Goal: Task Accomplishment & Management: Use online tool/utility

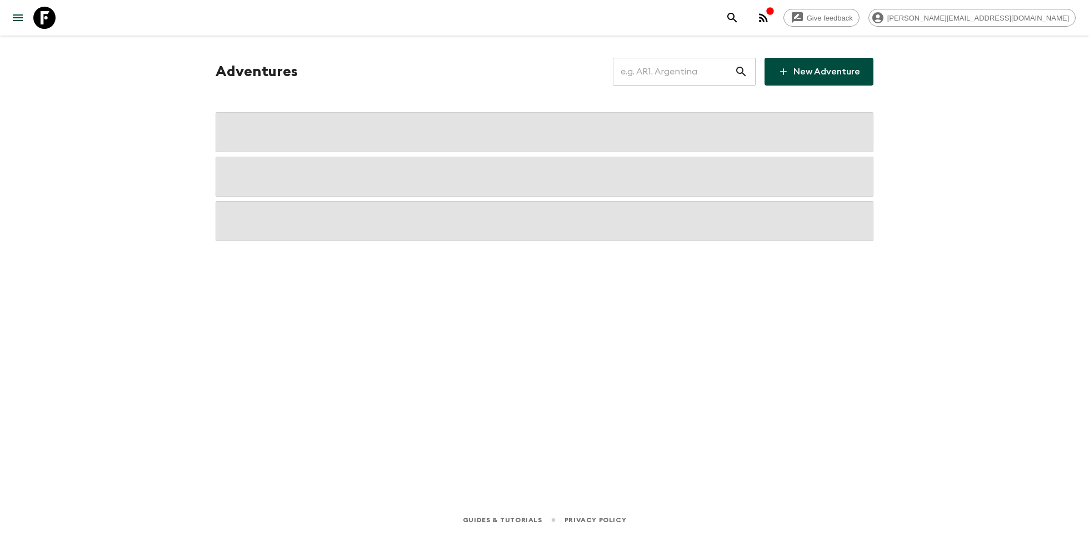
click at [659, 71] on input "text" at bounding box center [674, 71] width 122 height 31
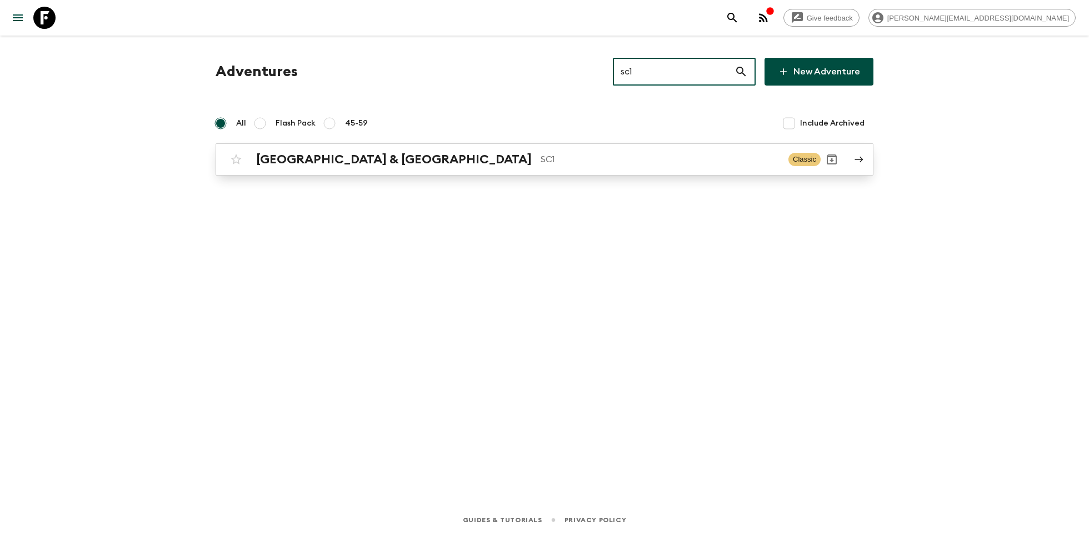
type input "sc1"
click at [541, 163] on p "SC1" at bounding box center [660, 159] width 239 height 13
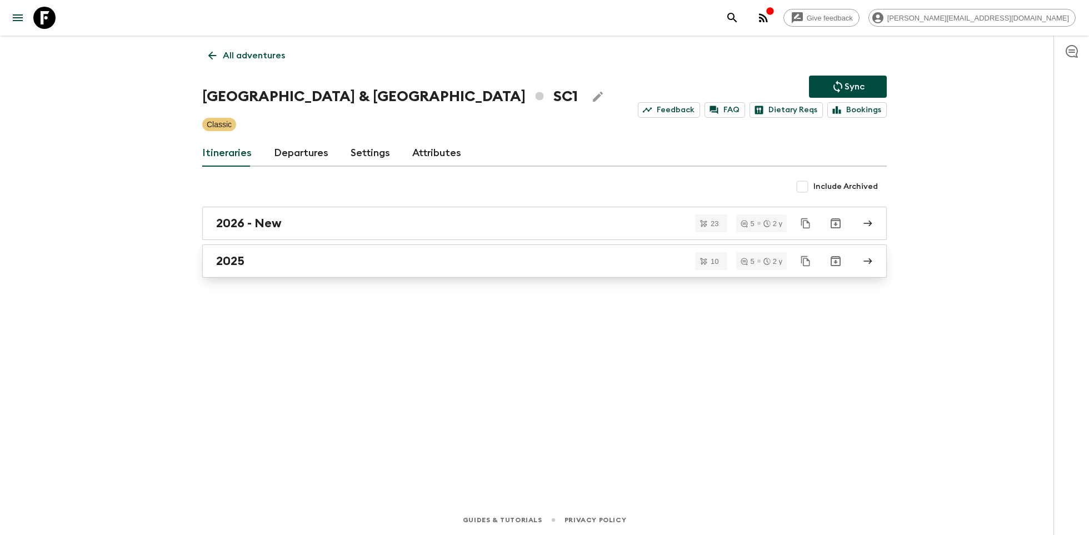
click at [290, 256] on div "2025" at bounding box center [534, 261] width 636 height 14
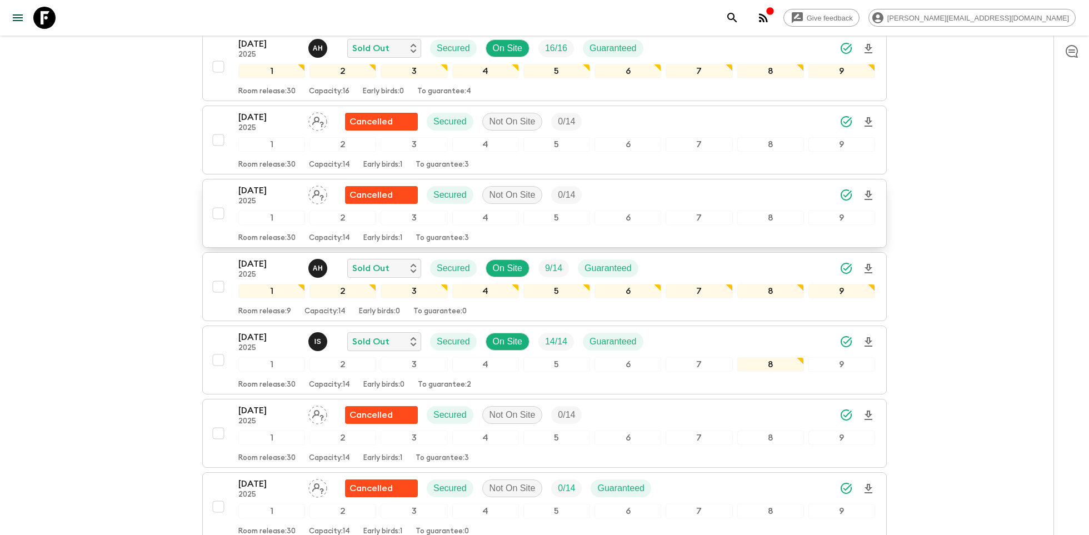
scroll to position [186, 0]
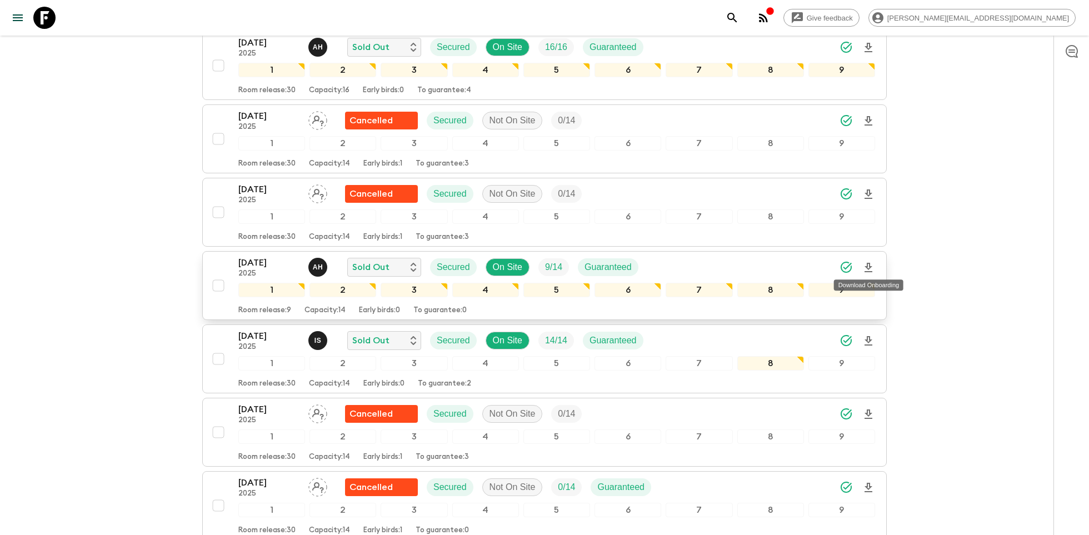
click at [871, 263] on icon "Download Onboarding" at bounding box center [868, 267] width 13 height 13
click at [39, 12] on icon at bounding box center [44, 18] width 22 height 22
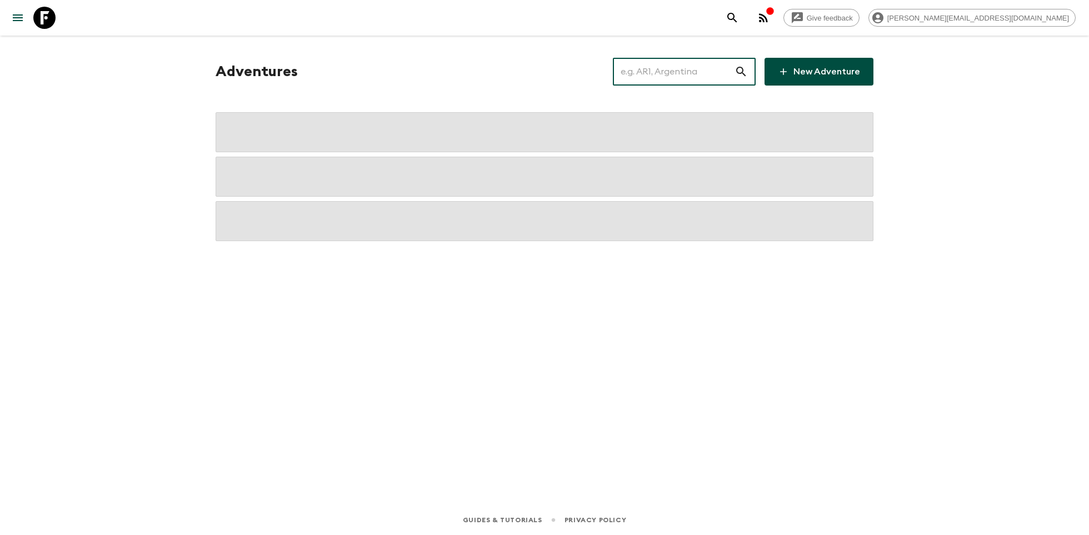
click at [671, 66] on input "text" at bounding box center [674, 71] width 122 height 31
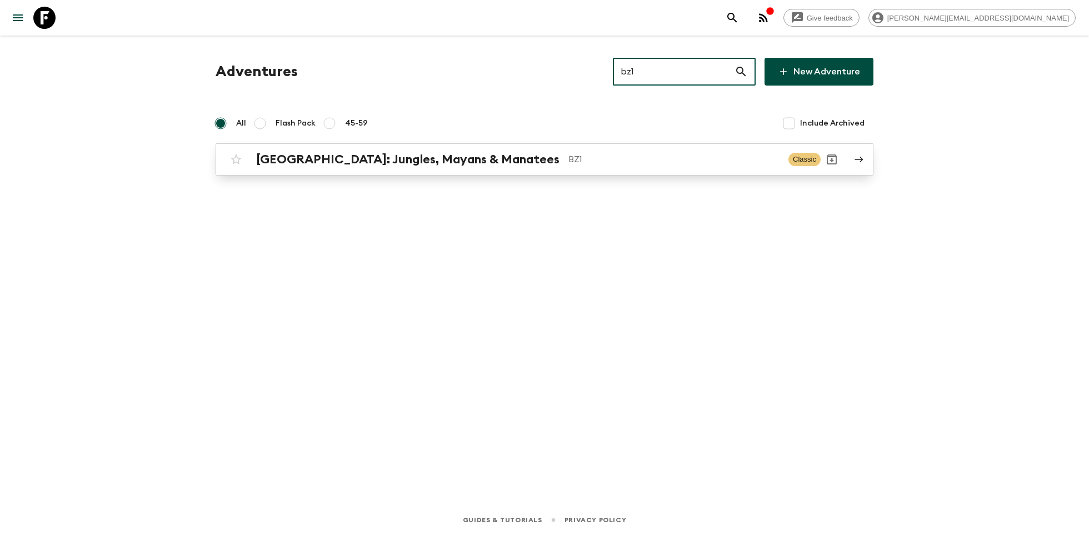
type input "bz1"
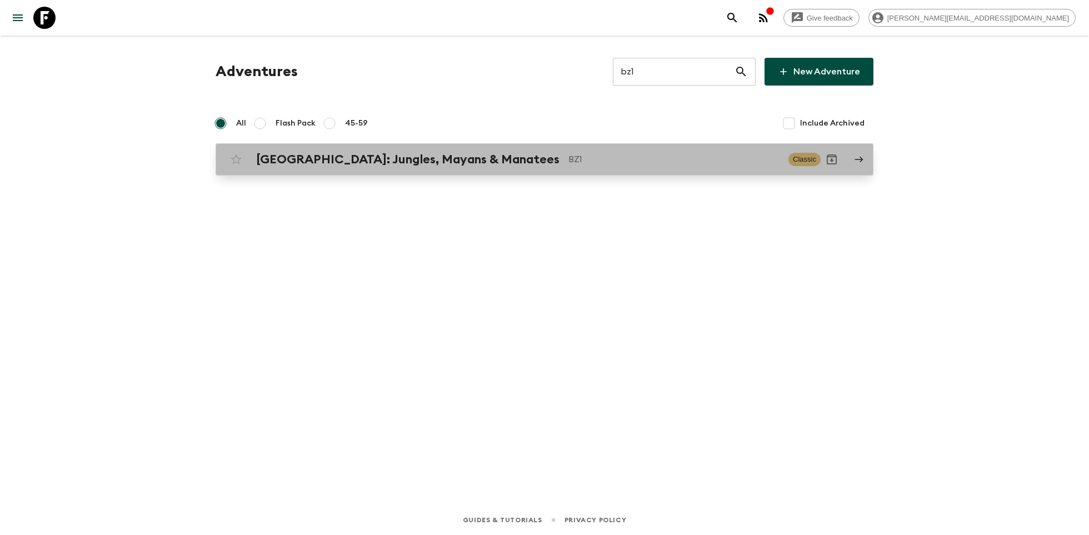
click at [457, 158] on h2 "[GEOGRAPHIC_DATA]: Jungles, Mayans & Manatees" at bounding box center [407, 159] width 303 height 14
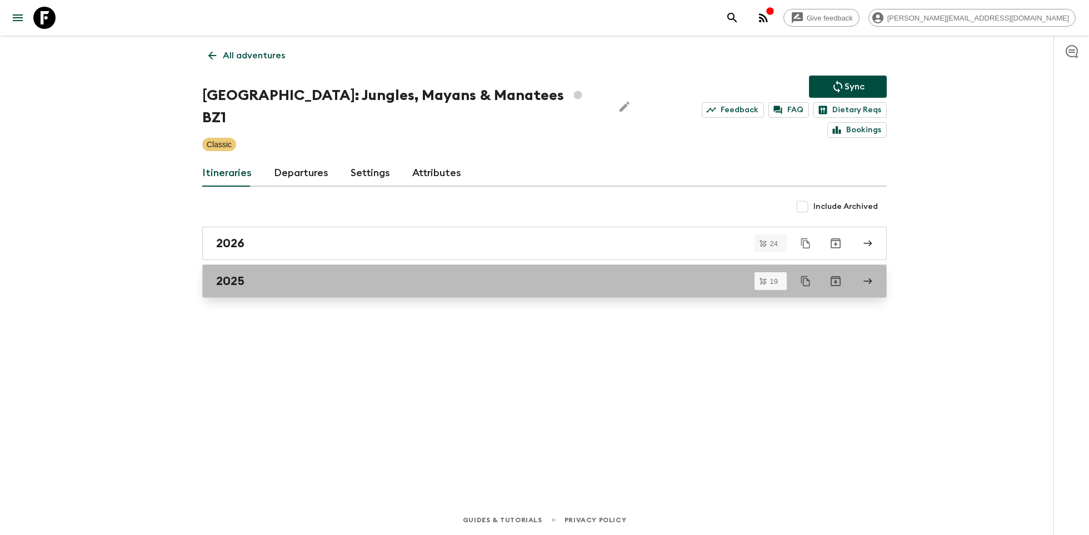
click at [381, 274] on div "2025" at bounding box center [534, 281] width 636 height 14
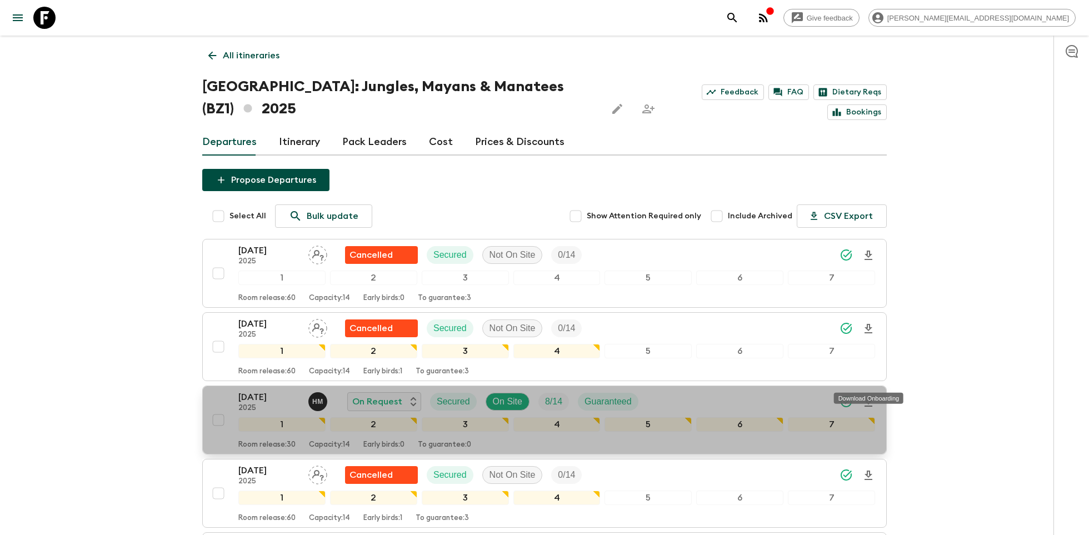
click at [870, 397] on icon "Download Onboarding" at bounding box center [868, 401] width 8 height 9
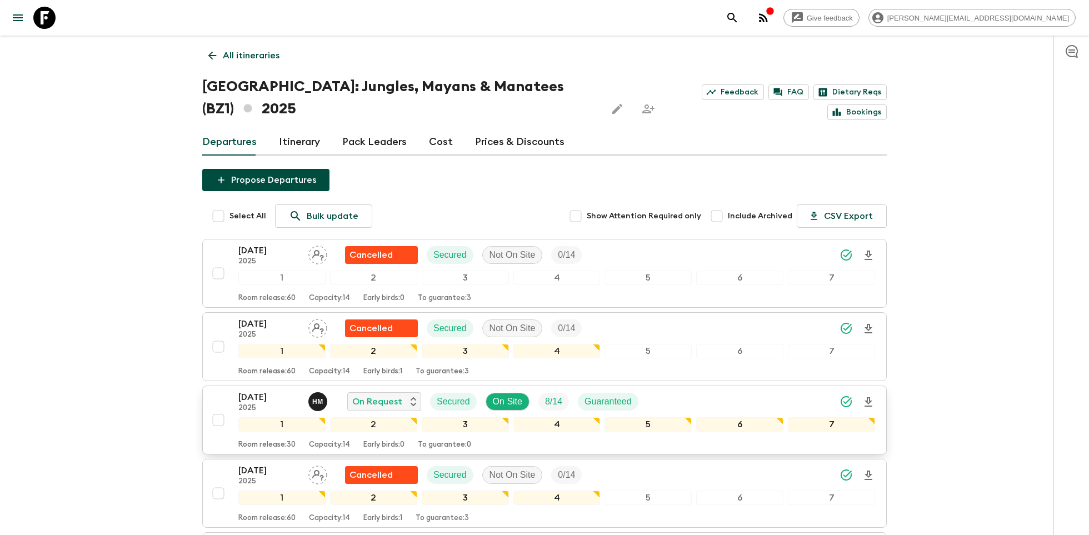
click at [45, 19] on icon at bounding box center [44, 18] width 22 height 22
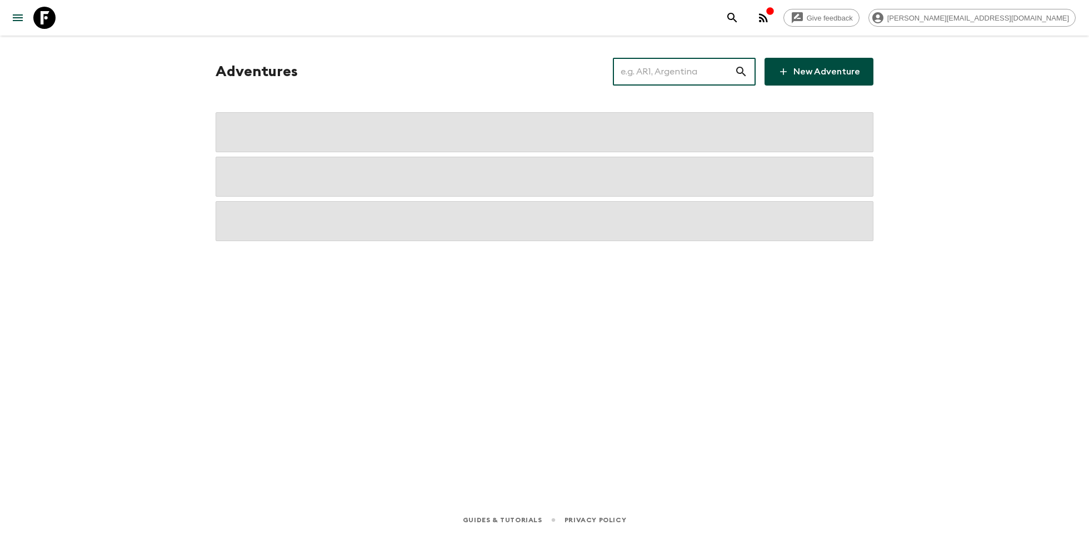
click at [672, 82] on input "text" at bounding box center [674, 71] width 122 height 31
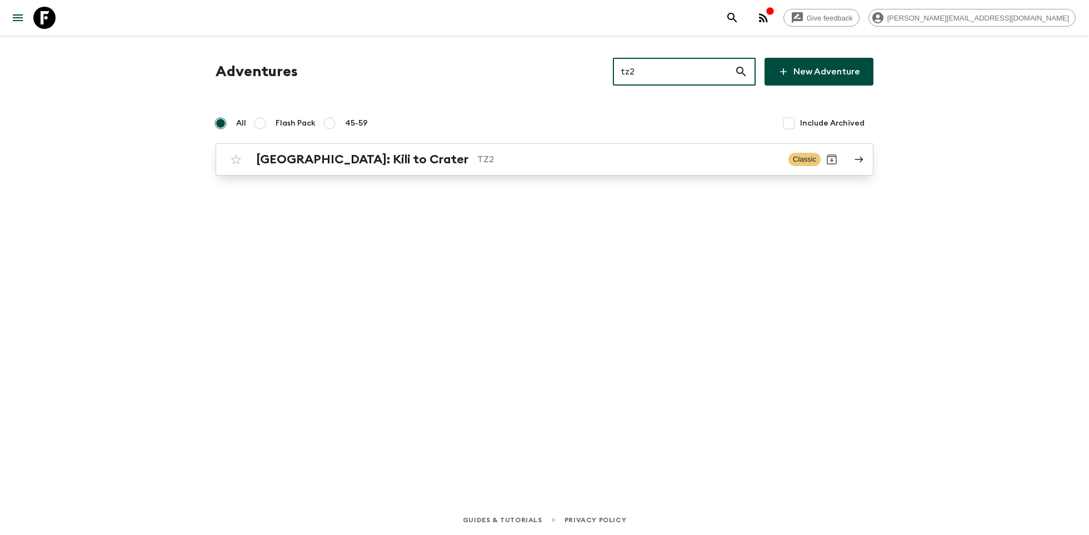
type input "tz2"
click at [382, 171] on link "[GEOGRAPHIC_DATA]: Kili to Crater TZ2 Classic" at bounding box center [545, 159] width 658 height 32
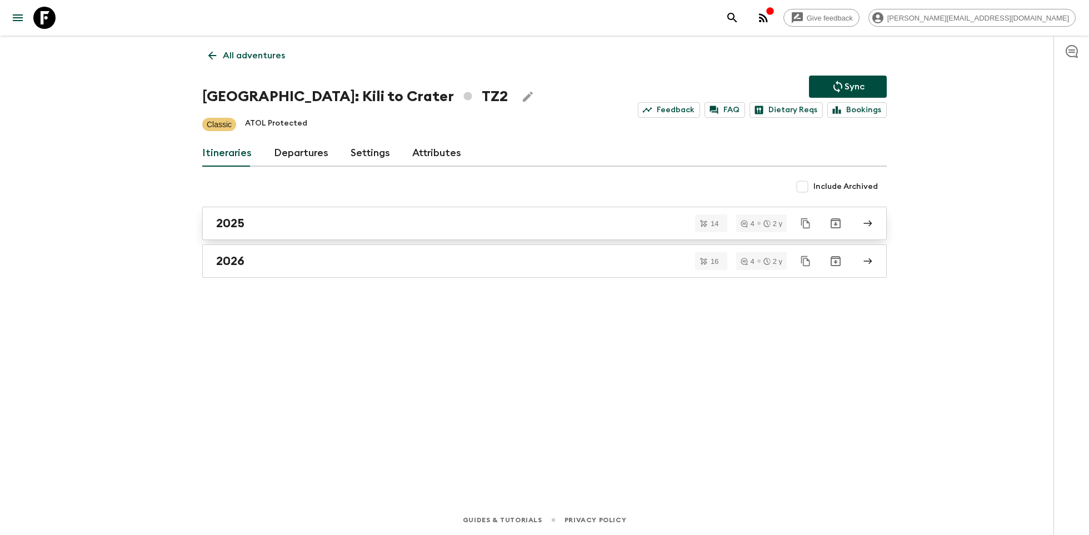
click at [291, 227] on div "2025" at bounding box center [534, 223] width 636 height 14
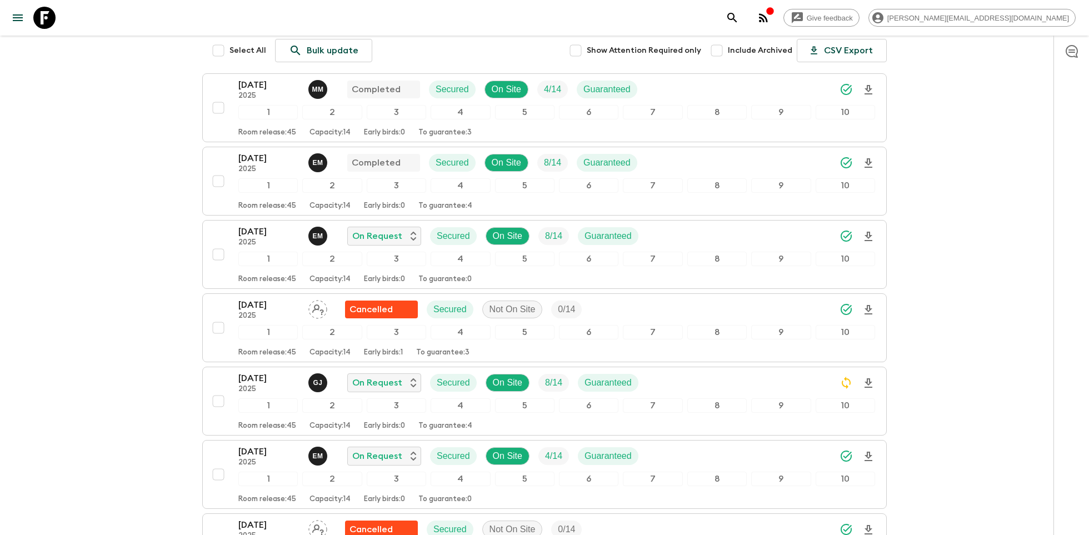
scroll to position [150, 0]
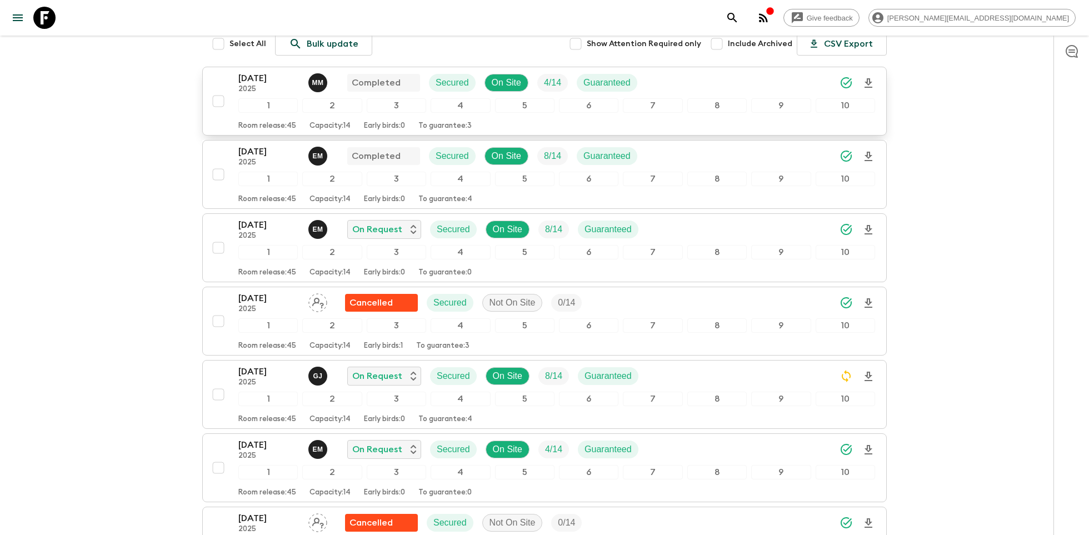
click at [218, 102] on input "checkbox" at bounding box center [218, 101] width 22 height 22
checkbox input "true"
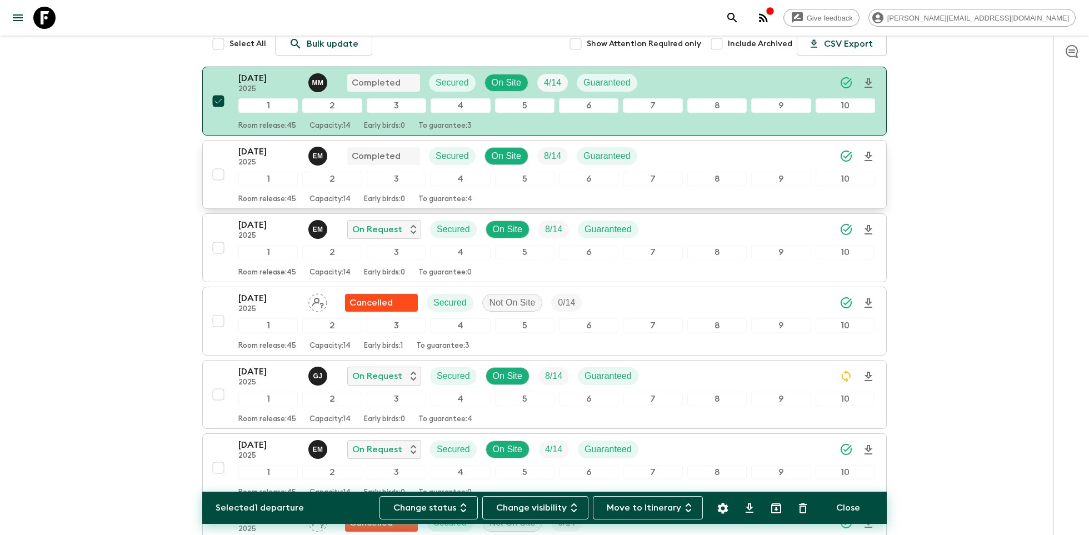
click at [222, 174] on input "checkbox" at bounding box center [218, 174] width 22 height 22
checkbox input "true"
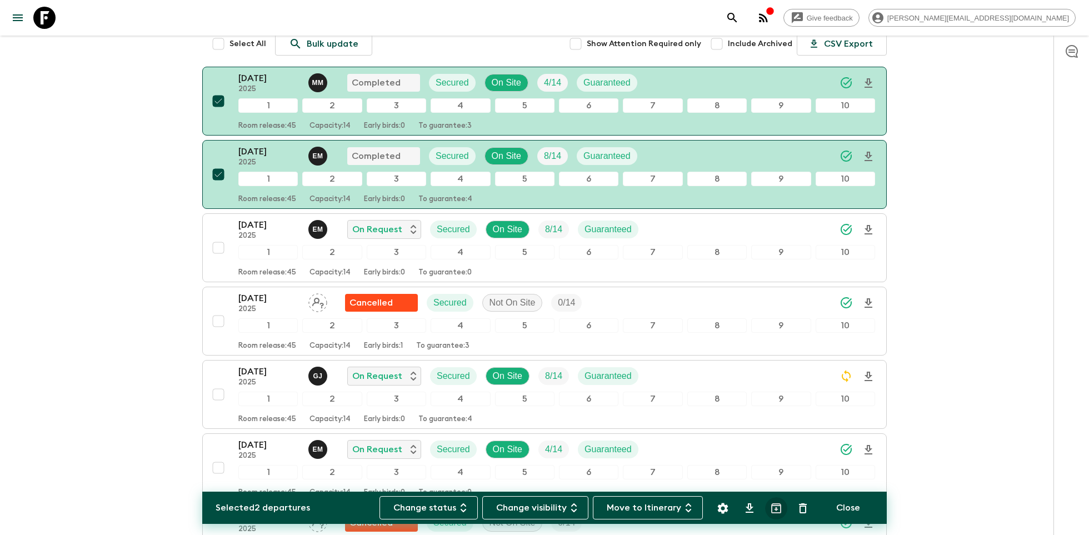
click at [779, 510] on icon "Archive (Completed, Cancelled or Unsynced Departures only)" at bounding box center [775, 508] width 13 height 13
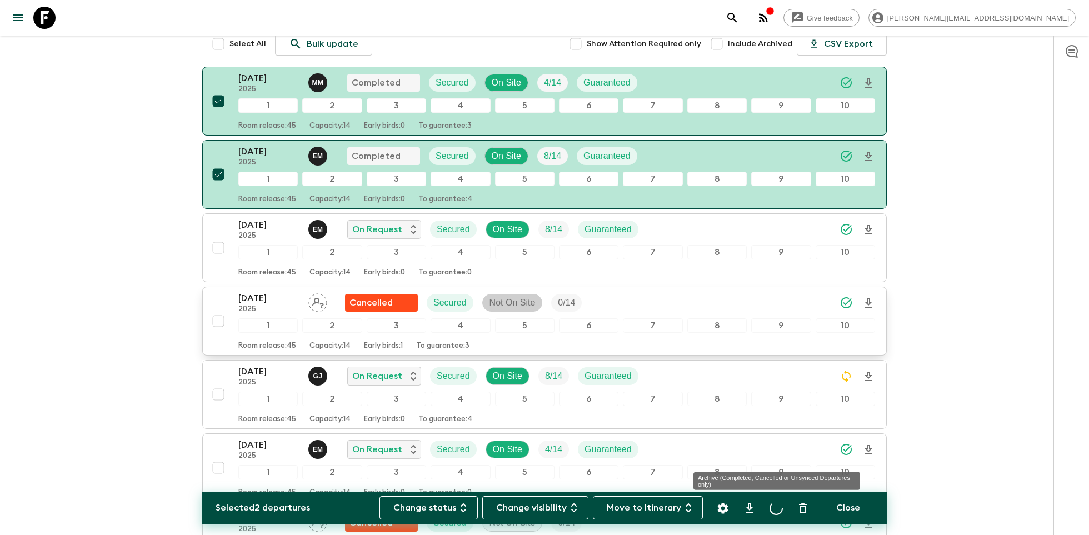
checkbox input "false"
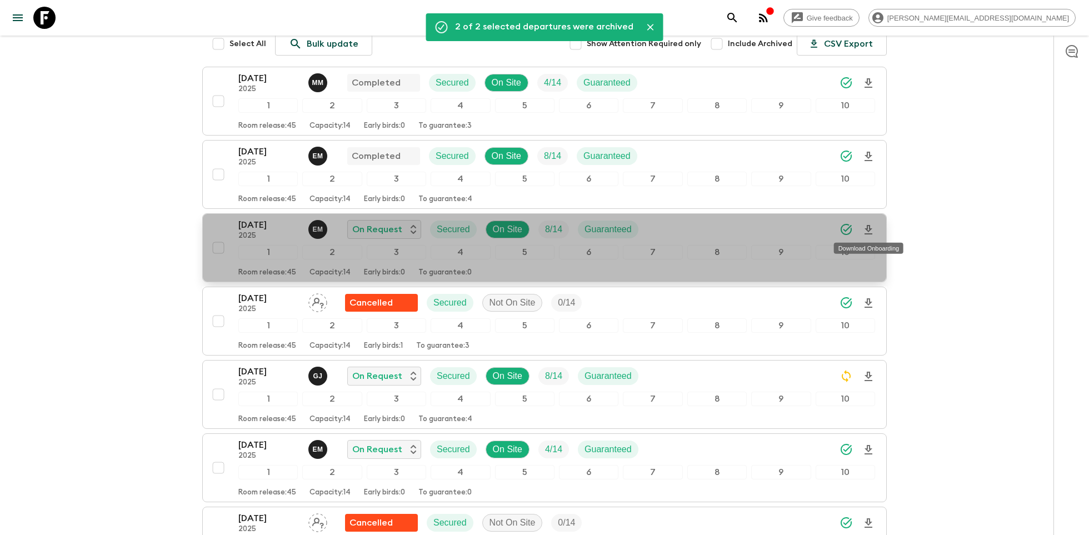
click at [869, 232] on icon "Download Onboarding" at bounding box center [868, 229] width 13 height 13
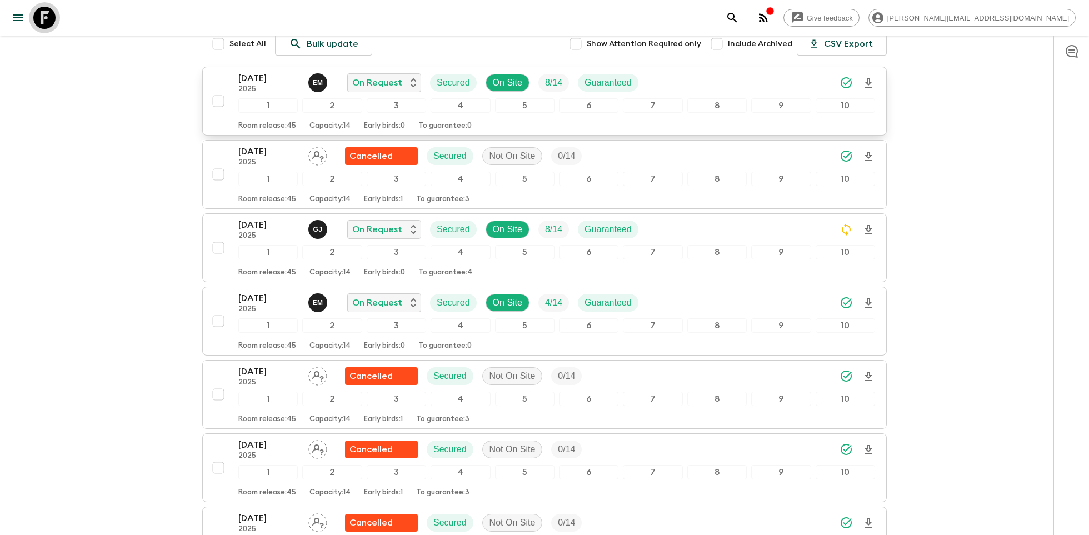
click at [47, 18] on icon at bounding box center [44, 18] width 22 height 22
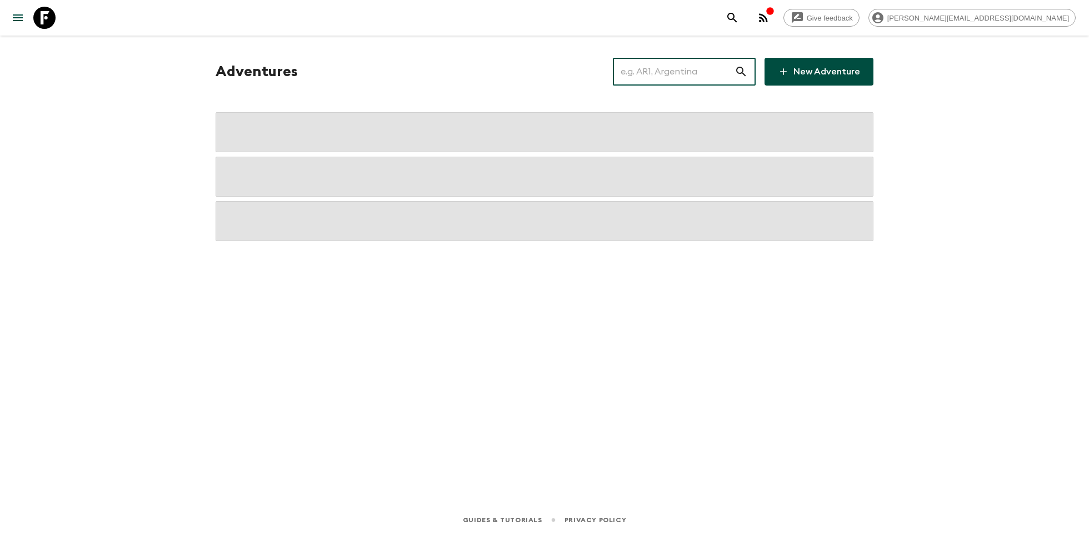
click at [668, 68] on input "text" at bounding box center [674, 71] width 122 height 31
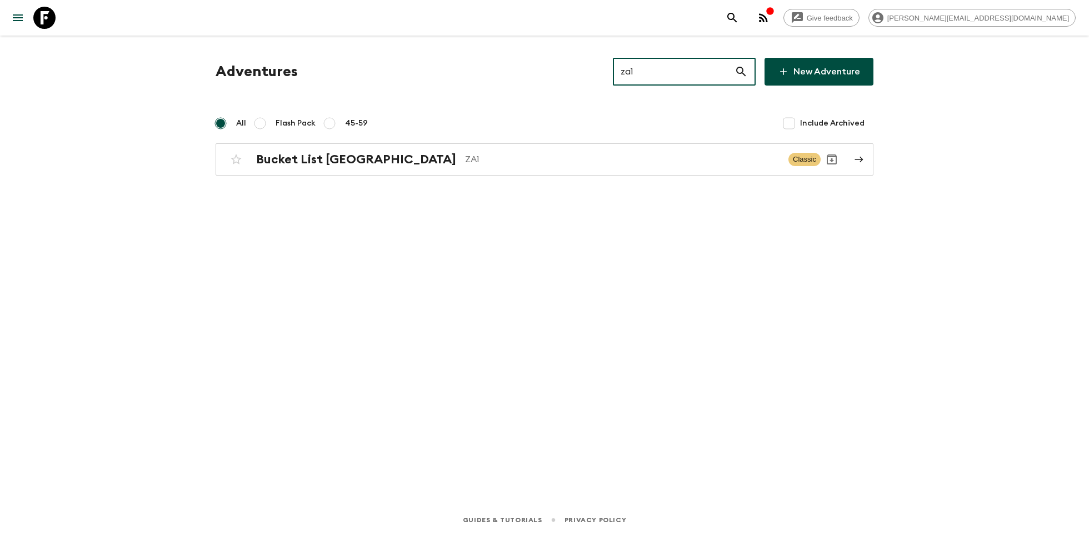
type input "za1"
click at [298, 165] on h2 "Bucket List [GEOGRAPHIC_DATA]" at bounding box center [356, 159] width 200 height 14
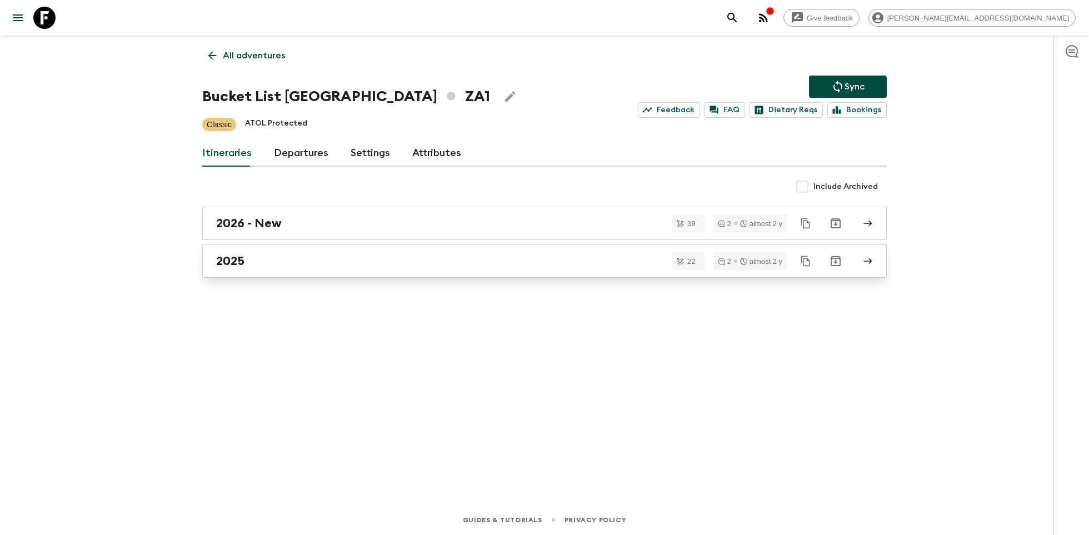
click at [432, 256] on div "2025" at bounding box center [534, 261] width 636 height 14
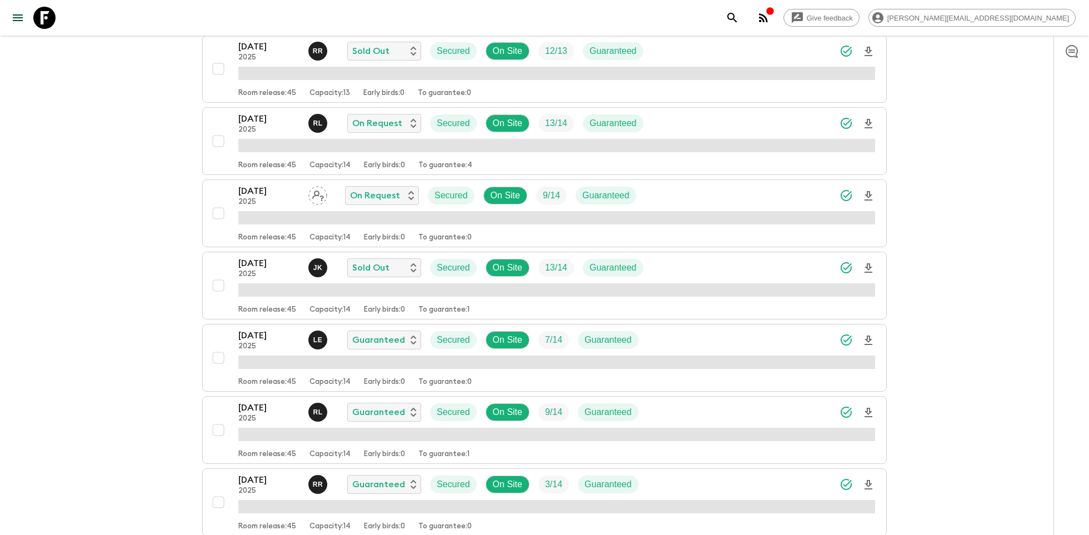
scroll to position [422, 0]
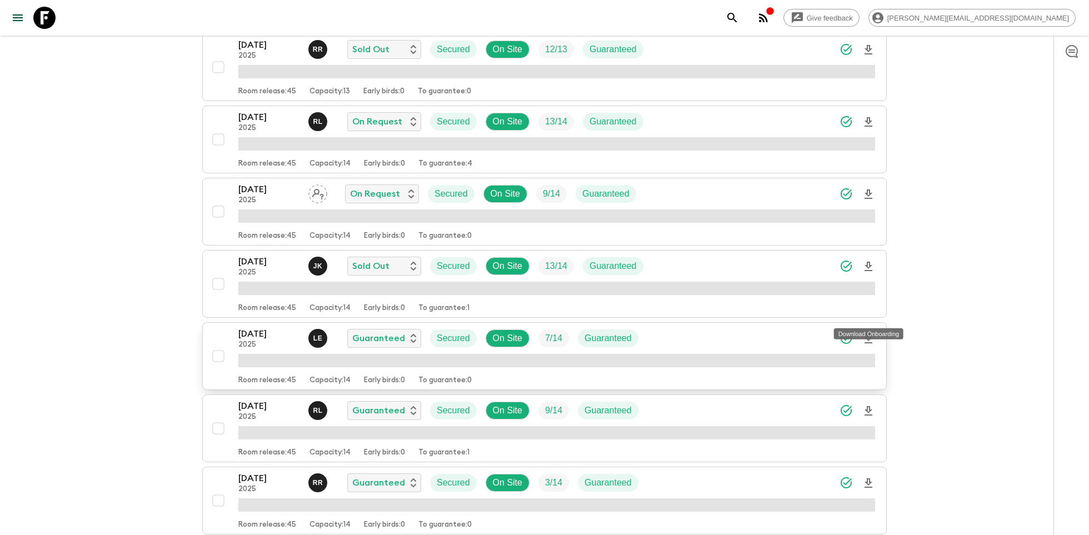
click at [868, 334] on icon "Download Onboarding" at bounding box center [868, 338] width 8 height 9
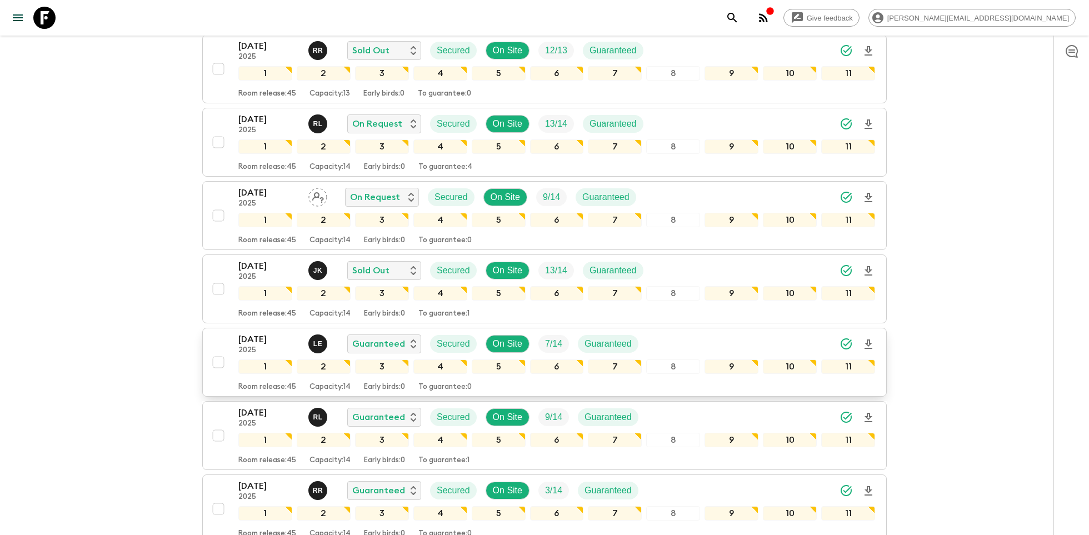
scroll to position [452, 0]
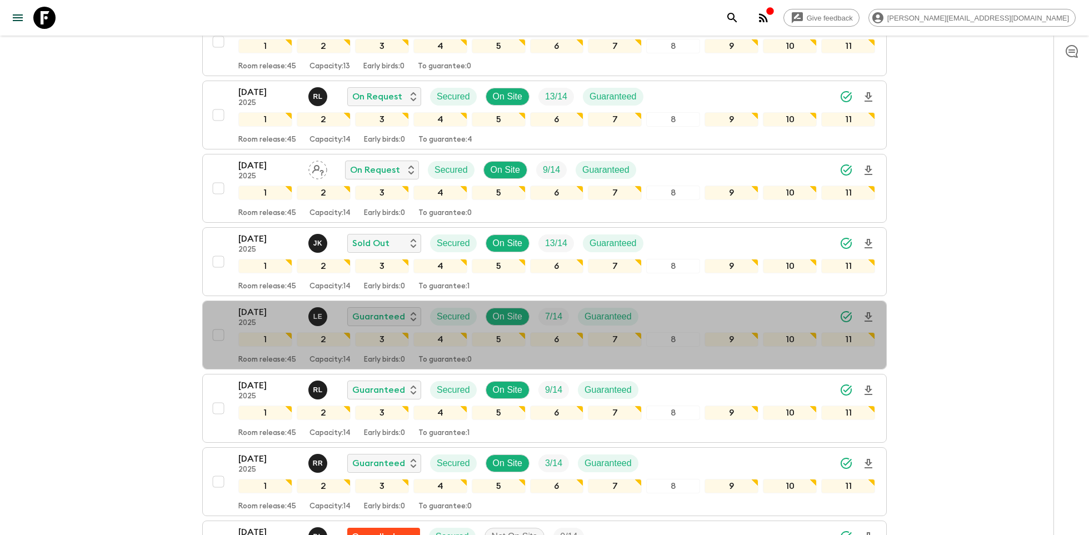
click at [254, 306] on p "[DATE]" at bounding box center [268, 312] width 61 height 13
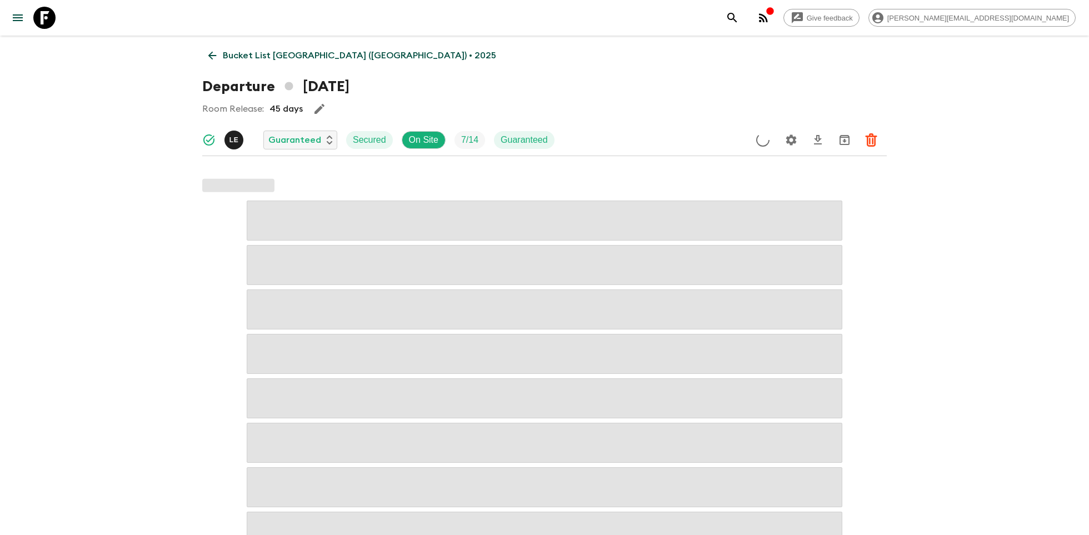
click at [785, 144] on icon "Settings" at bounding box center [790, 139] width 13 height 13
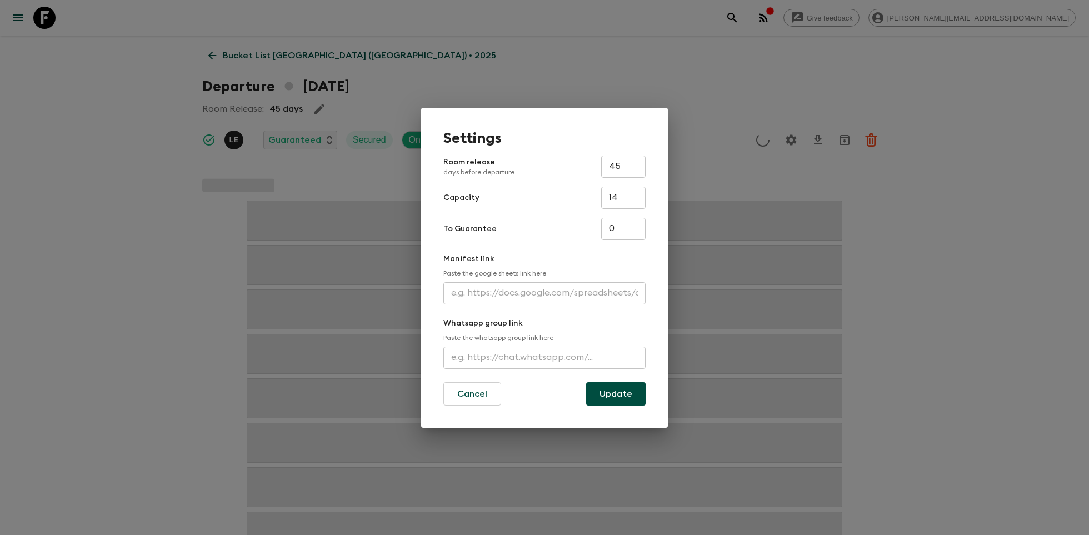
click at [506, 296] on input "text" at bounding box center [544, 293] width 202 height 22
paste input "[URL][DOMAIN_NAME]"
type input "[URL][DOMAIN_NAME]"
click at [607, 392] on button "Update" at bounding box center [615, 393] width 59 height 23
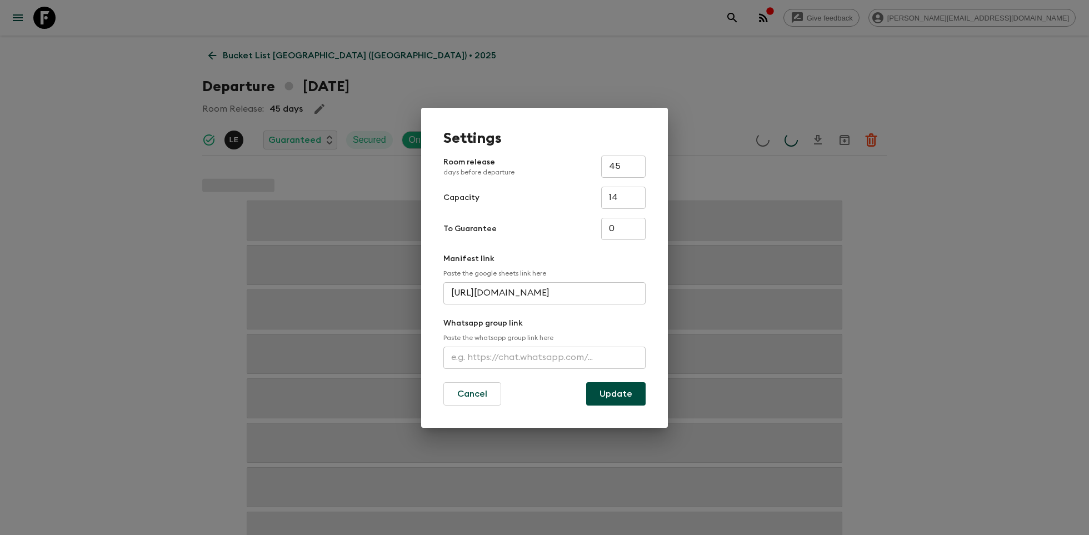
scroll to position [0, 0]
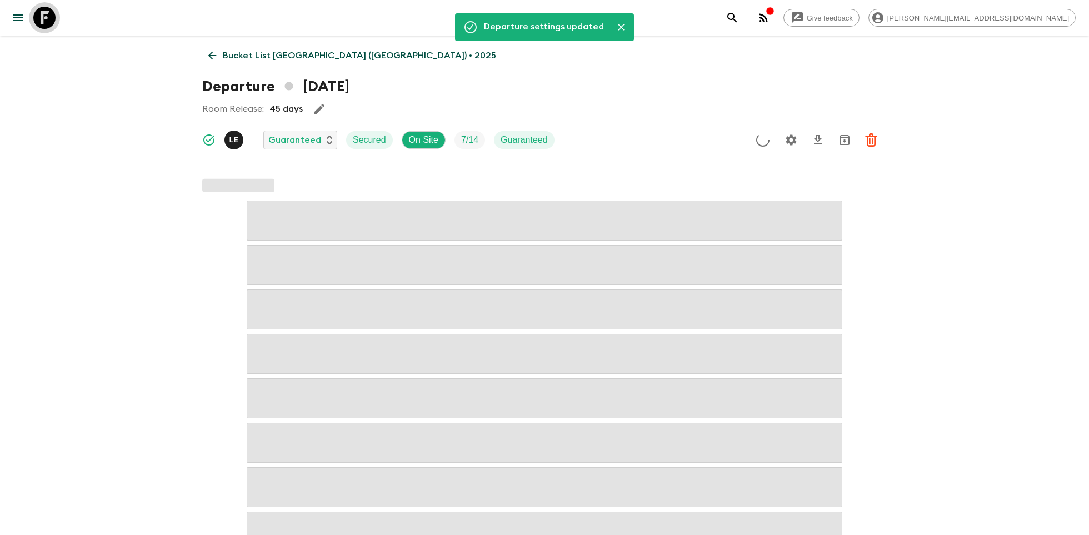
click at [46, 18] on icon at bounding box center [44, 18] width 22 height 22
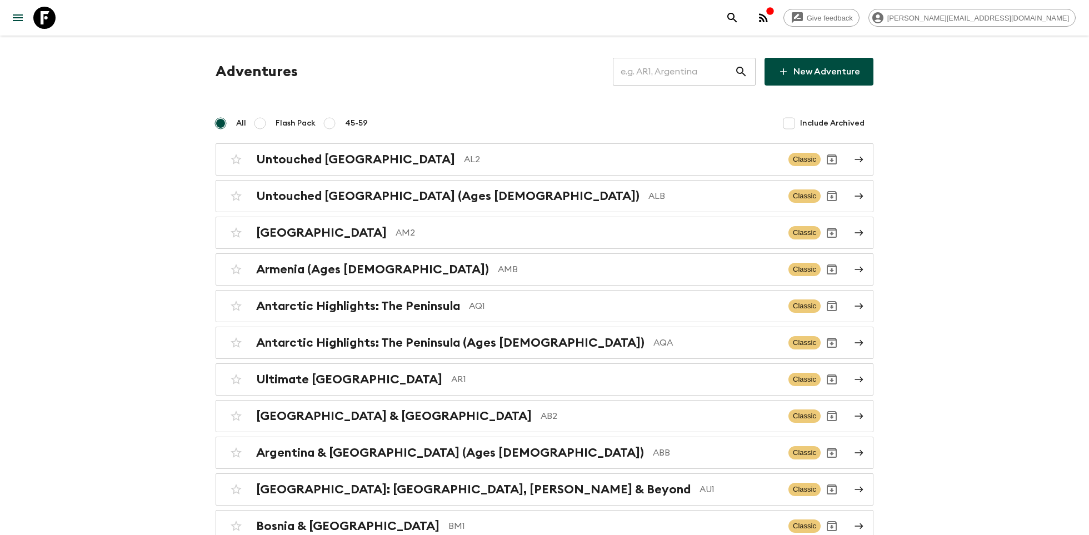
click at [672, 72] on input "text" at bounding box center [674, 71] width 122 height 31
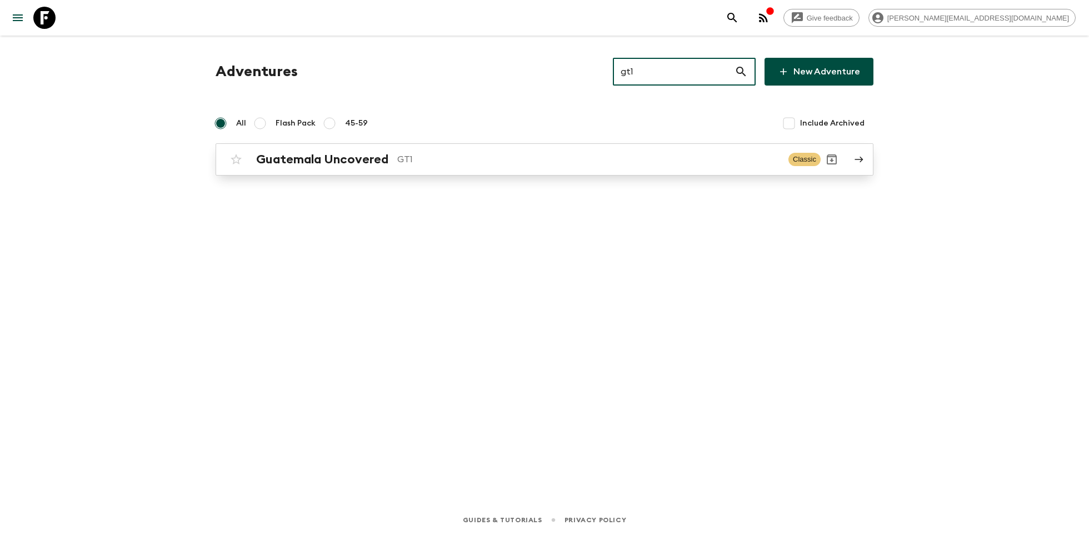
type input "gt1"
click at [501, 170] on link "Guatemala Uncovered GT1 Classic" at bounding box center [545, 159] width 658 height 32
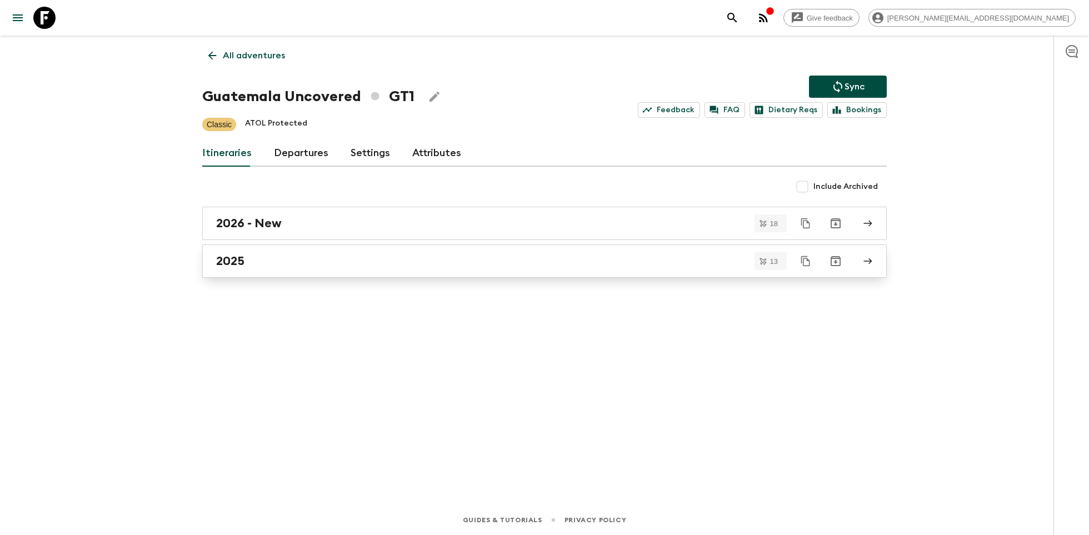
click at [316, 260] on div "2025" at bounding box center [534, 261] width 636 height 14
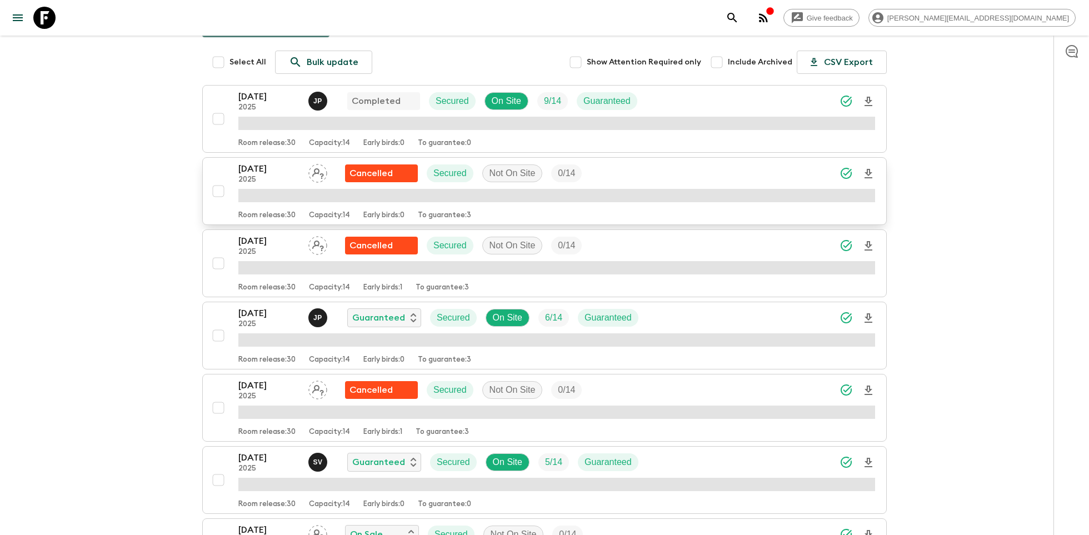
scroll to position [138, 0]
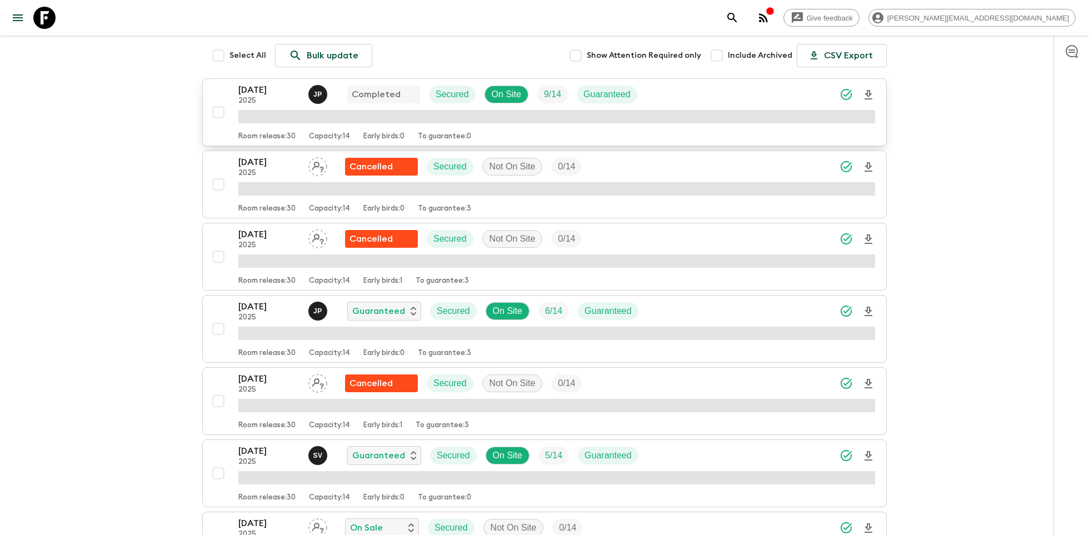
click at [222, 114] on input "checkbox" at bounding box center [218, 112] width 22 height 22
checkbox input "true"
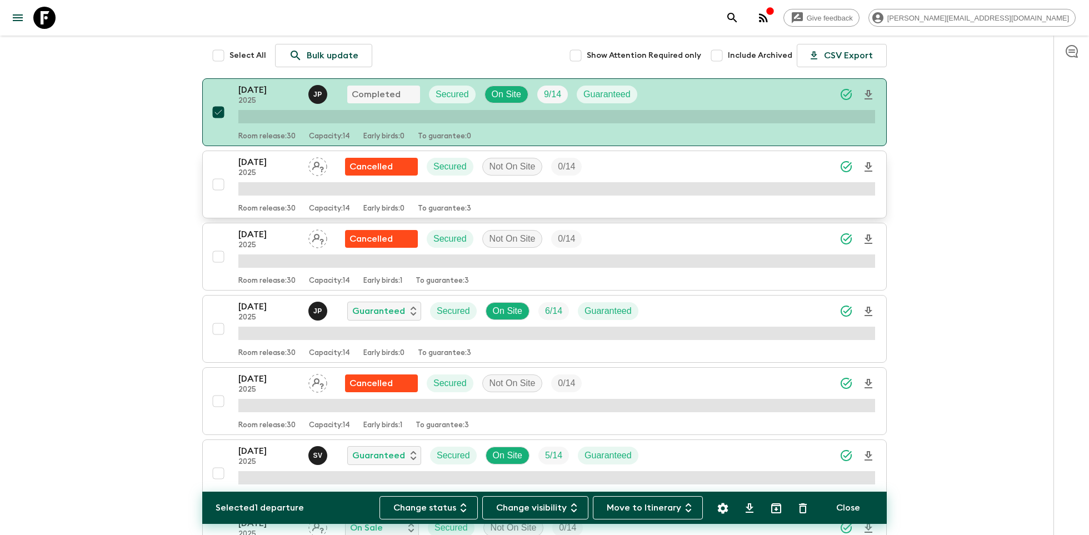
click at [222, 182] on input "checkbox" at bounding box center [218, 184] width 22 height 22
checkbox input "true"
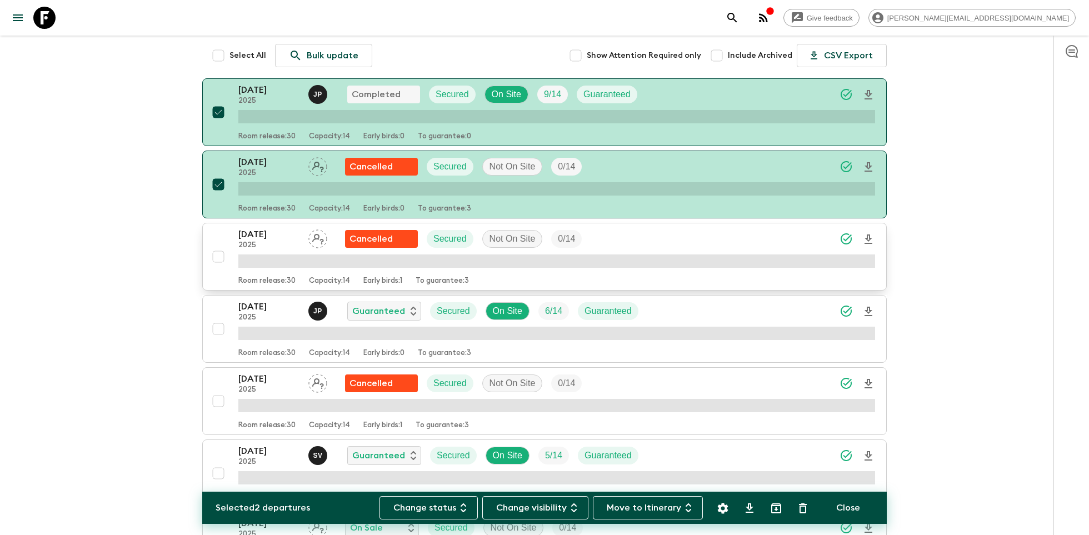
click at [219, 254] on input "checkbox" at bounding box center [218, 257] width 22 height 22
checkbox input "true"
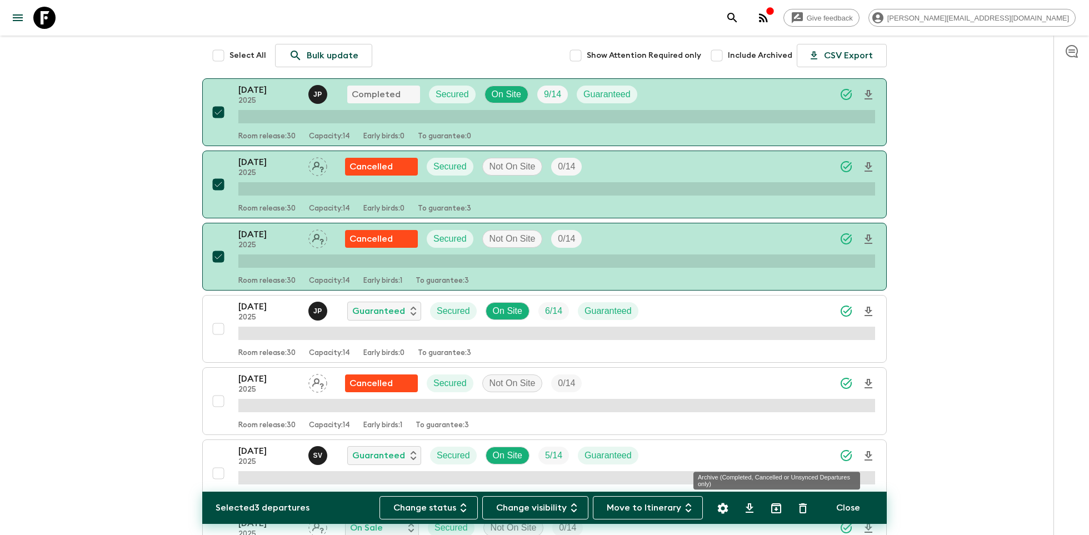
click at [773, 508] on icon "Archive (Completed, Cancelled or Unsynced Departures only)" at bounding box center [775, 508] width 13 height 13
checkbox input "false"
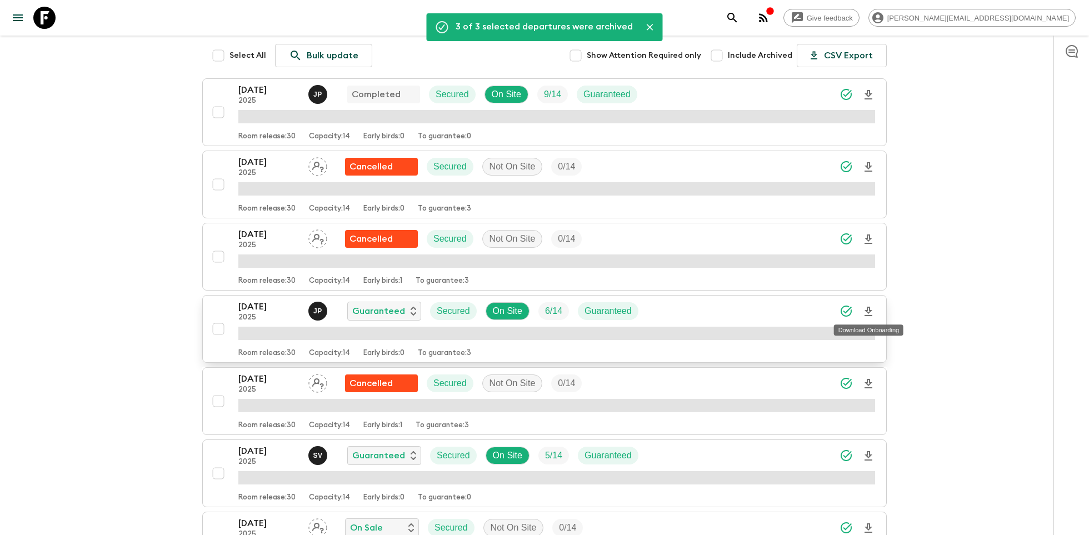
click at [868, 305] on icon "Download Onboarding" at bounding box center [868, 311] width 13 height 13
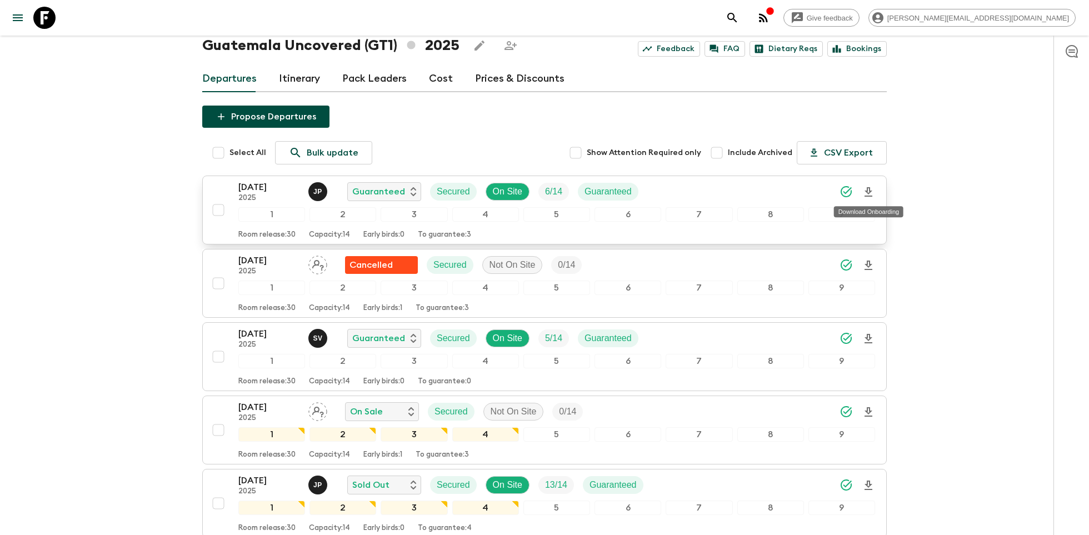
scroll to position [49, 0]
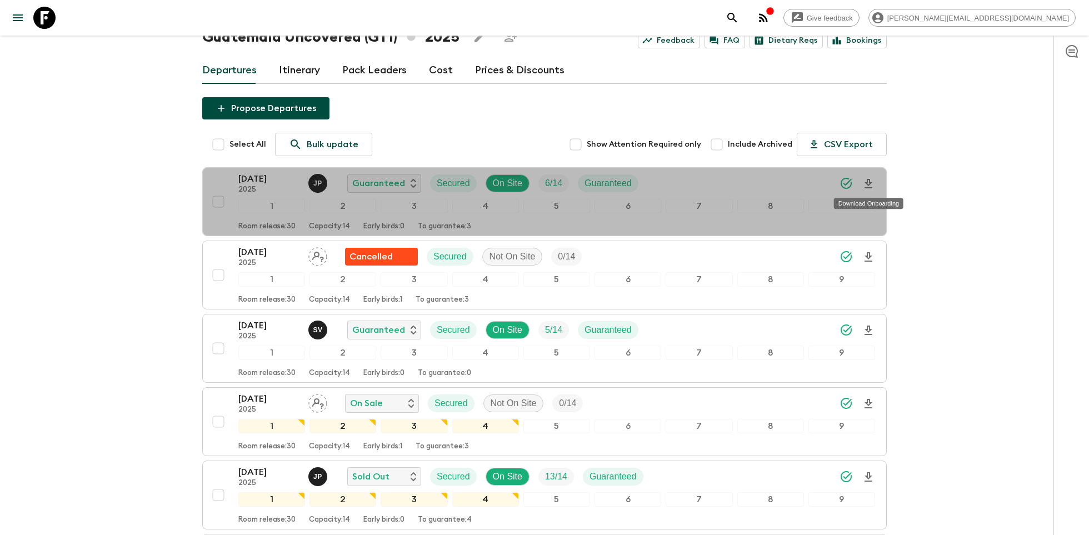
click at [262, 184] on p "[DATE]" at bounding box center [268, 178] width 61 height 13
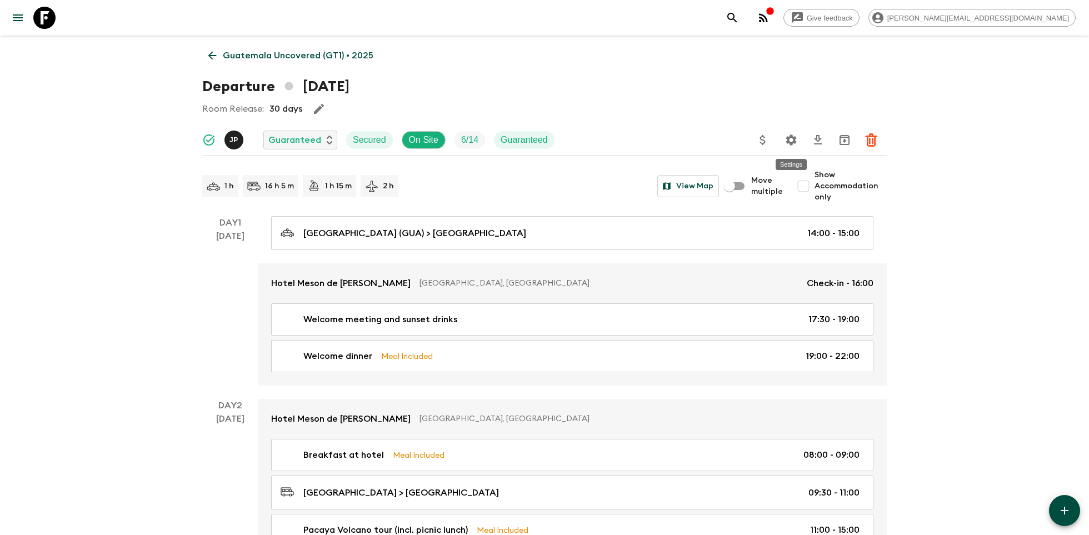
click at [794, 139] on icon "Settings" at bounding box center [791, 139] width 11 height 11
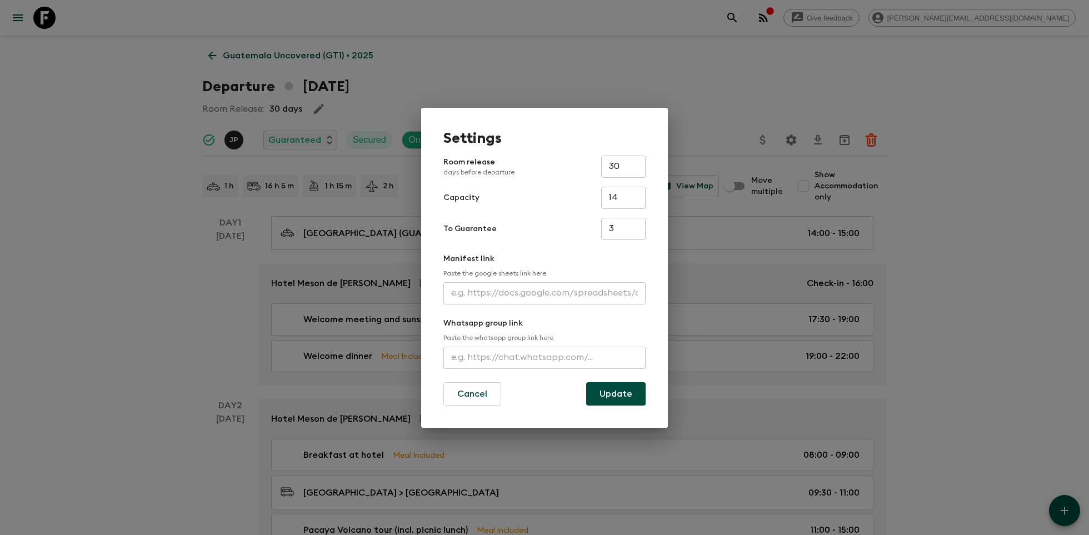
click at [473, 299] on input "text" at bounding box center [544, 293] width 202 height 22
paste input "[URL][DOMAIN_NAME]"
type input "[URL][DOMAIN_NAME]"
click at [617, 393] on button "Update" at bounding box center [615, 393] width 59 height 23
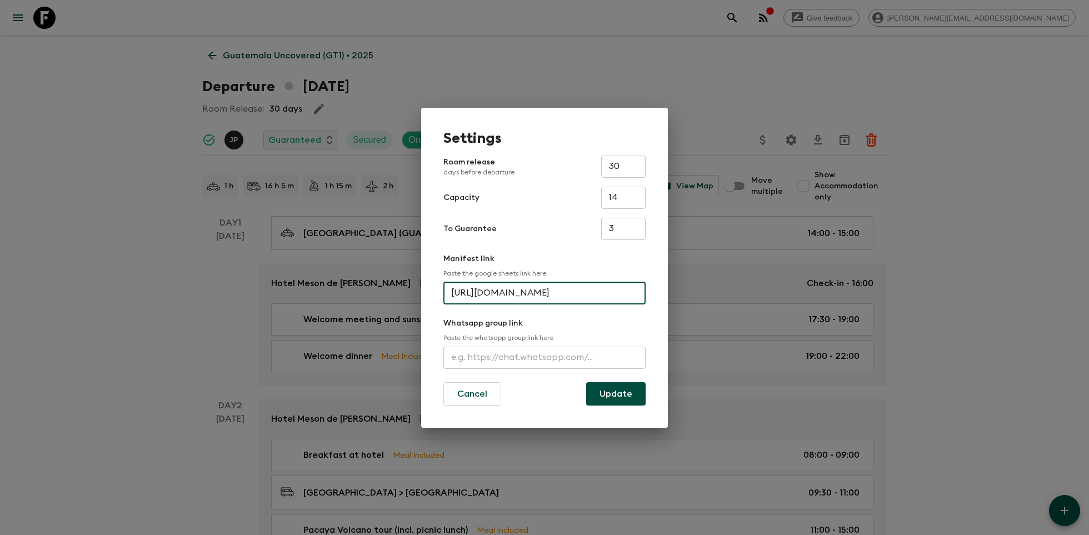
scroll to position [0, 0]
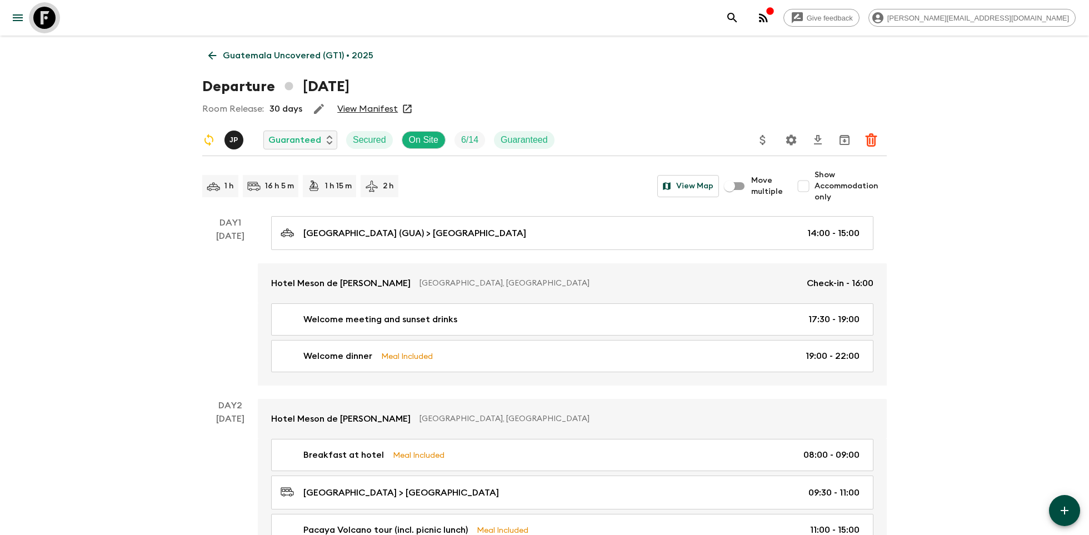
click at [37, 9] on icon at bounding box center [44, 18] width 22 height 22
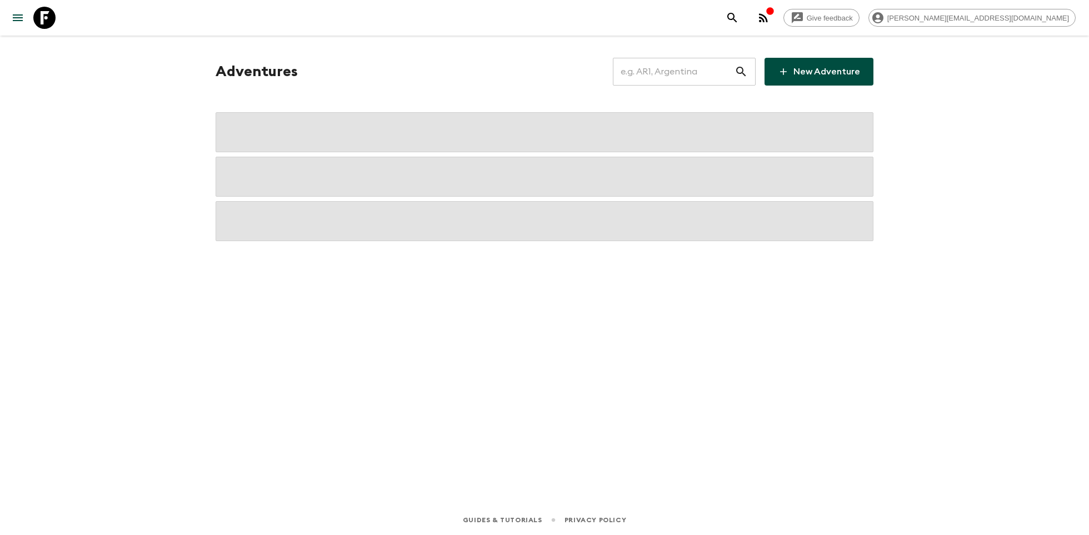
click at [697, 75] on input "text" at bounding box center [674, 71] width 122 height 31
type input "pe1"
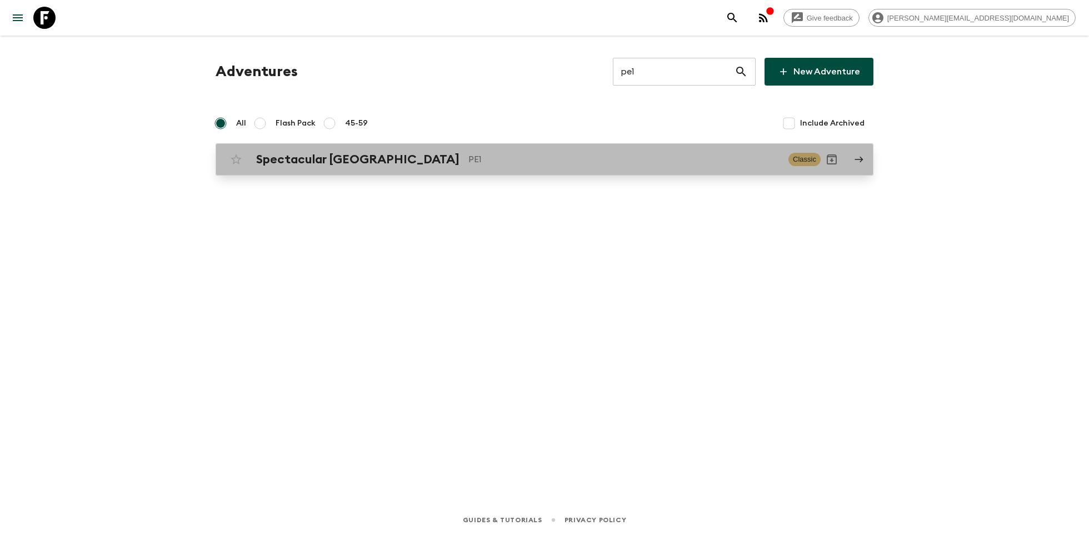
click at [303, 156] on h2 "Spectacular [GEOGRAPHIC_DATA]" at bounding box center [357, 159] width 203 height 14
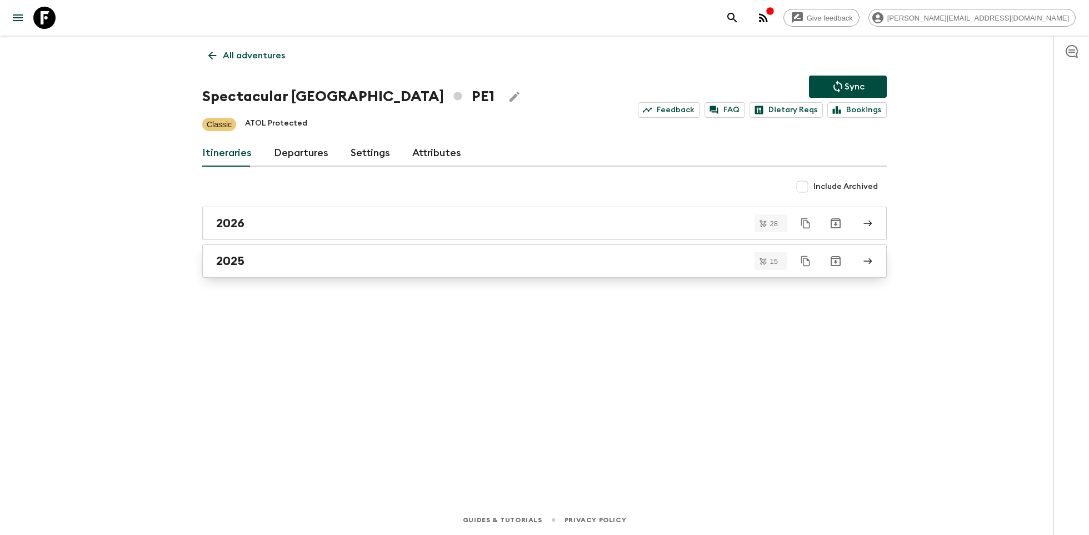
click at [357, 264] on div "2025" at bounding box center [534, 261] width 636 height 14
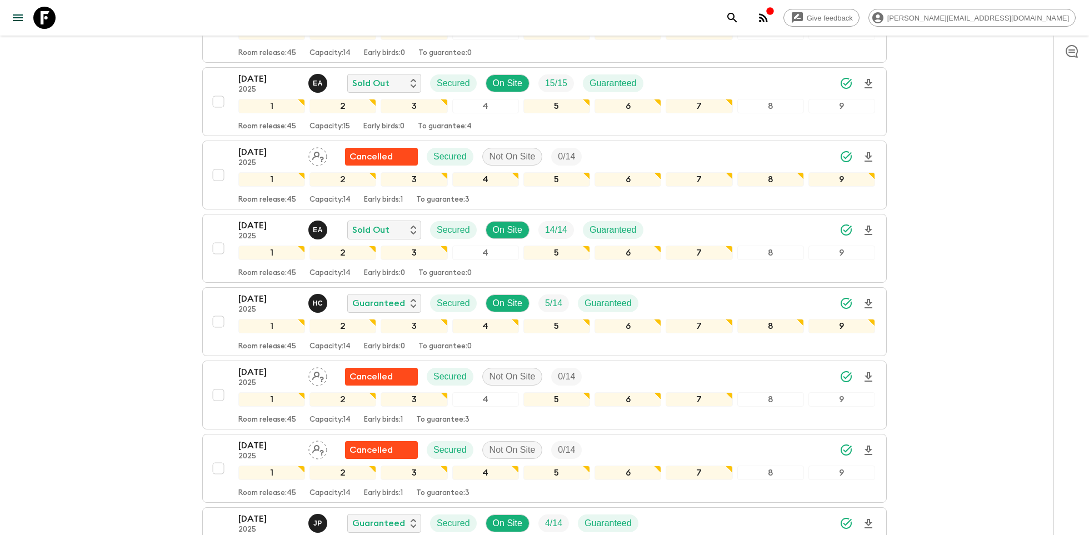
scroll to position [456, 0]
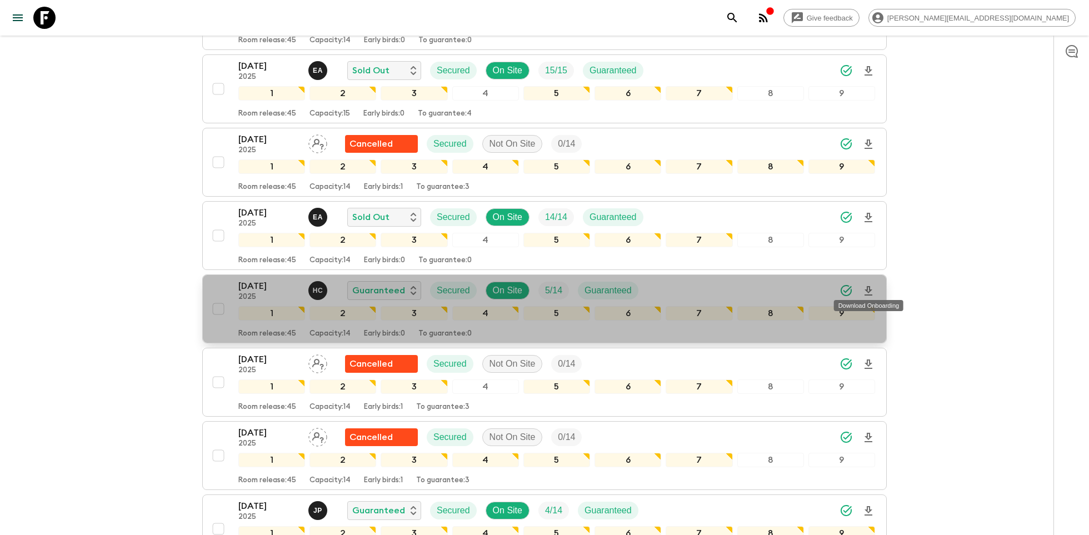
click at [867, 286] on icon "Download Onboarding" at bounding box center [868, 290] width 8 height 9
click at [248, 279] on p "[DATE]" at bounding box center [268, 285] width 61 height 13
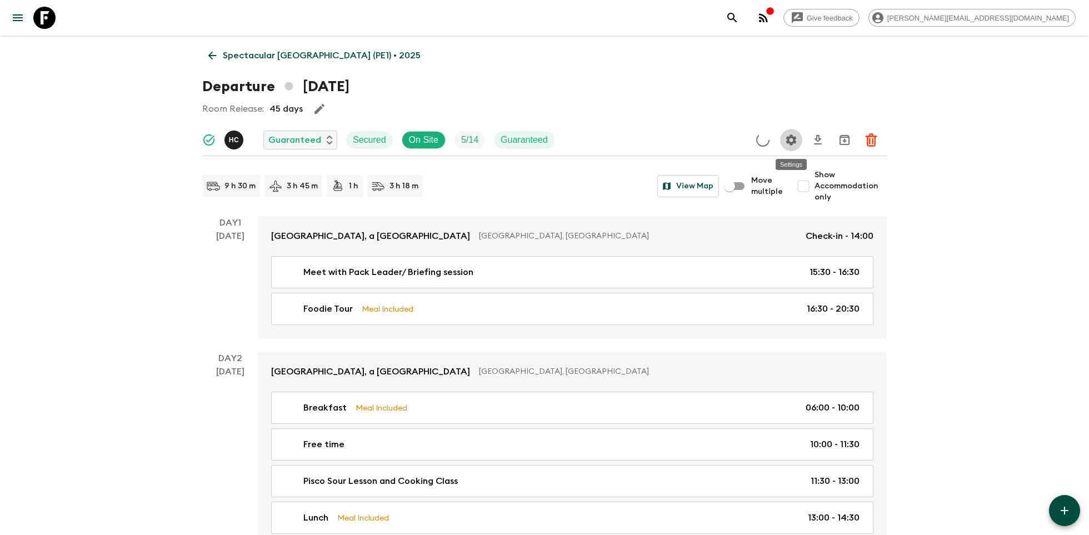
click at [794, 138] on icon "Settings" at bounding box center [791, 139] width 11 height 11
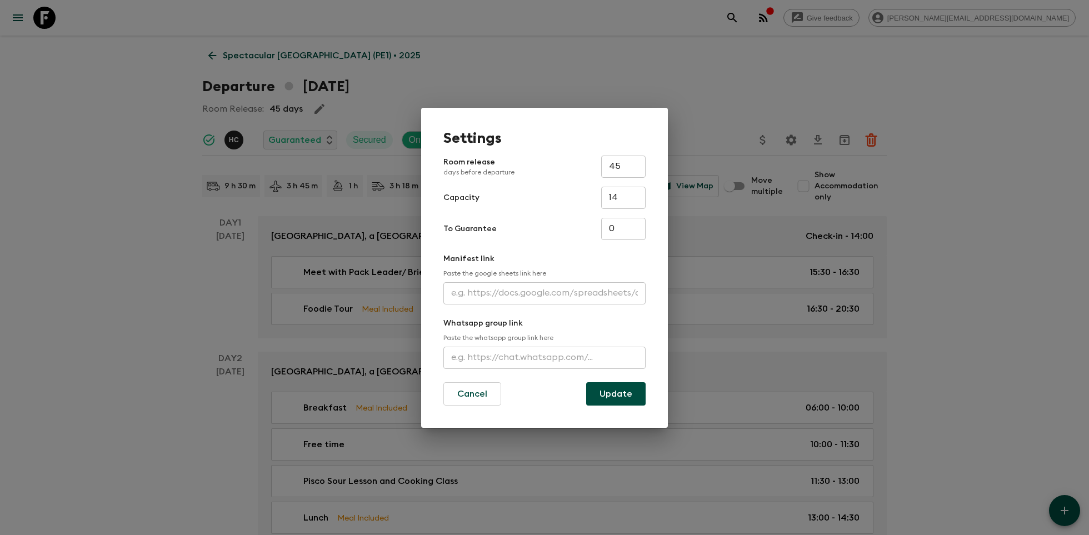
click at [562, 296] on input "text" at bounding box center [544, 293] width 202 height 22
paste input "[URL][DOMAIN_NAME]"
type input "[URL][DOMAIN_NAME]"
click at [612, 395] on button "Update" at bounding box center [615, 393] width 59 height 23
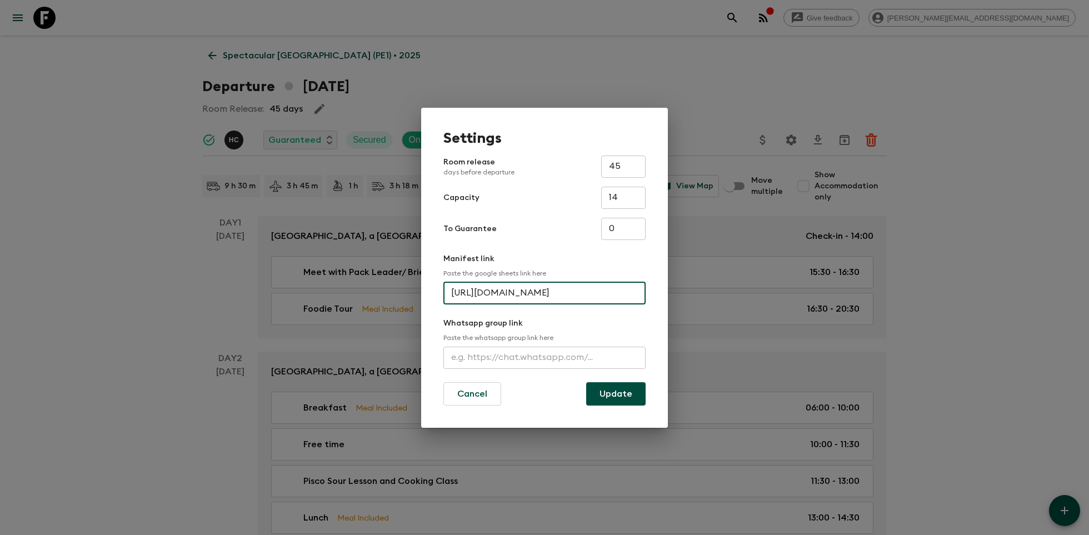
scroll to position [0, 0]
